Goal: Transaction & Acquisition: Purchase product/service

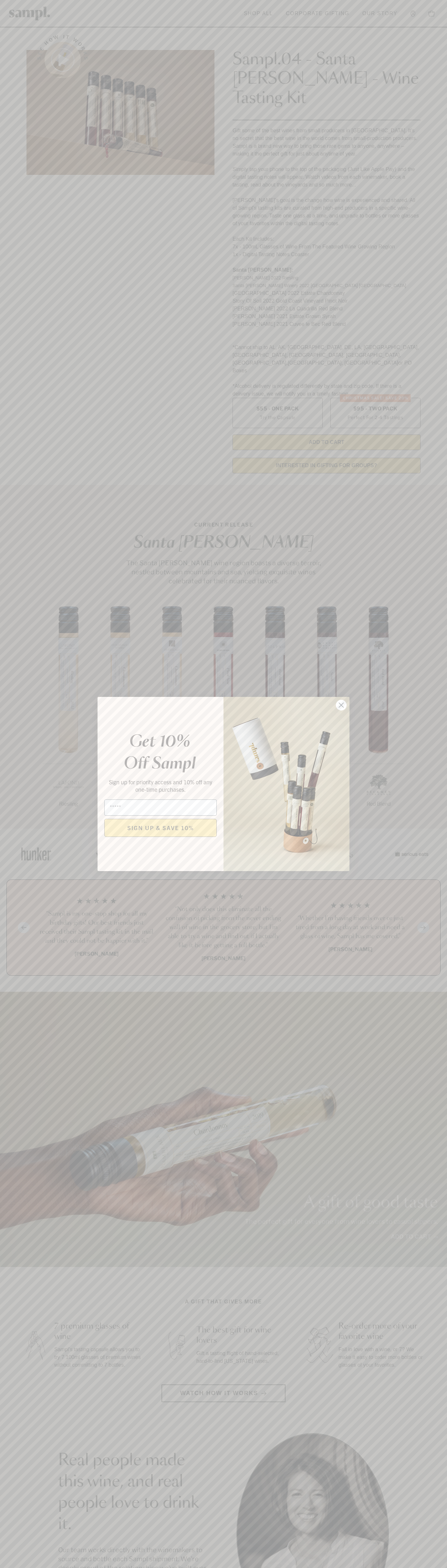
click at [341, 705] on icon "Close dialog" at bounding box center [341, 705] width 4 height 4
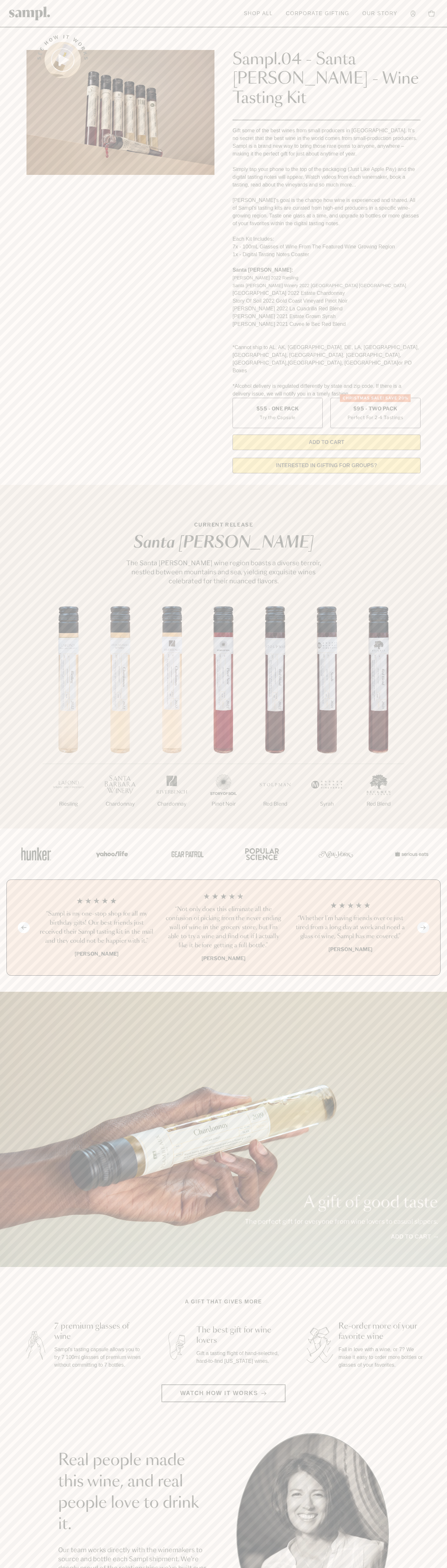
click at [308, 7] on link "Corporate Gifting" at bounding box center [317, 13] width 70 height 14
click at [420, 1550] on section "Real people made this wine, and real people love to drink it. Our team works di…" at bounding box center [224, 1533] width 447 height 201
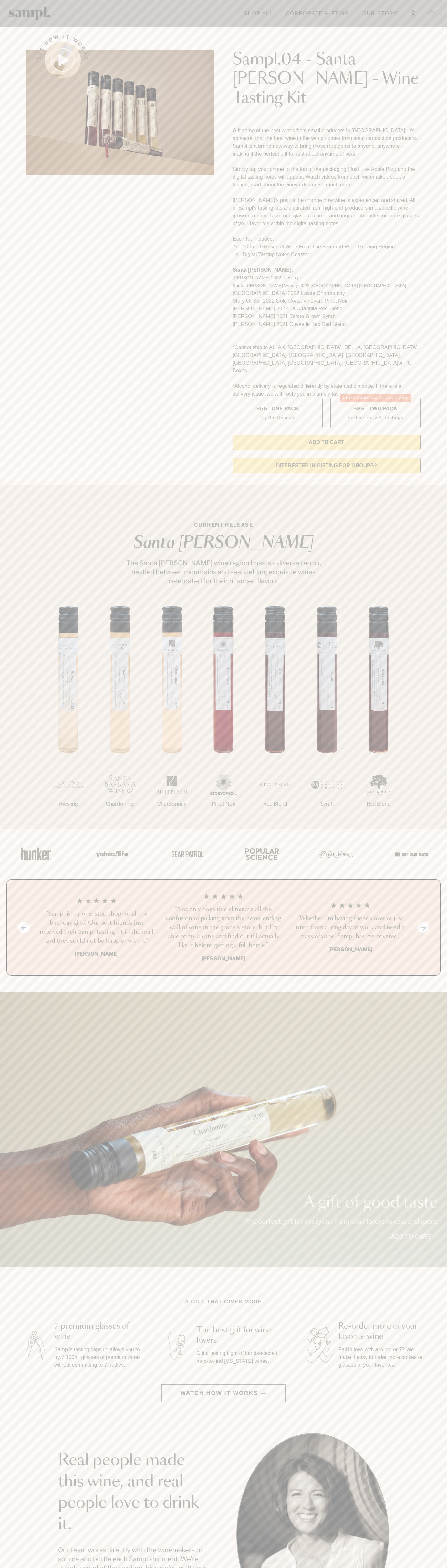
click at [72, 1567] on html "Skip to main content Toggle navigation menu Shop All Corporate Gifting Our Stor…" at bounding box center [224, 1304] width 447 height 2608
click at [11, 1449] on section "Real people made this wine, and real people love to drink it. Our team works di…" at bounding box center [224, 1533] width 447 height 201
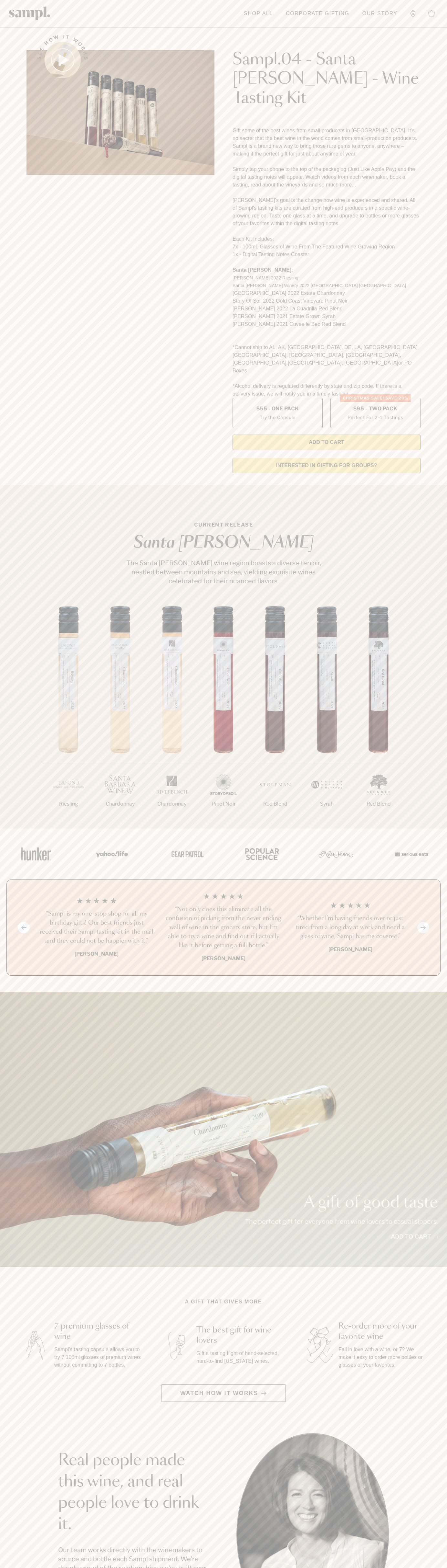
click at [375, 398] on label "Christmas SALE! Save 20% $95 - Two Pack Perfect For 2-4 Tastings" at bounding box center [375, 413] width 90 height 30
